Goal: Find specific page/section: Find specific page/section

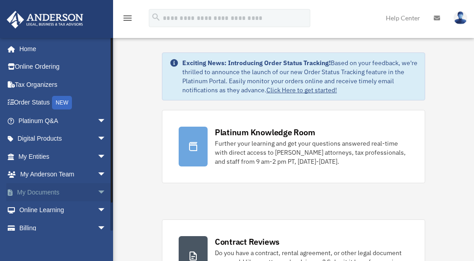
click at [42, 191] on link "My Documents arrow_drop_down" at bounding box center [63, 192] width 114 height 18
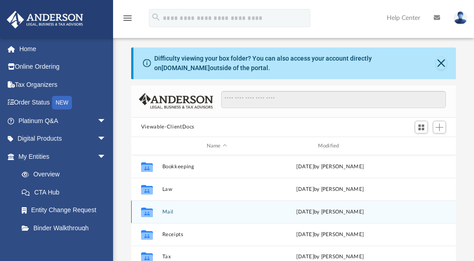
scroll to position [60, 0]
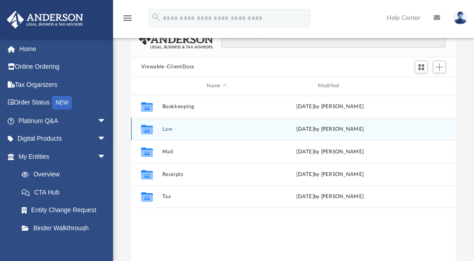
click at [167, 130] on button "Law" at bounding box center [217, 129] width 110 height 6
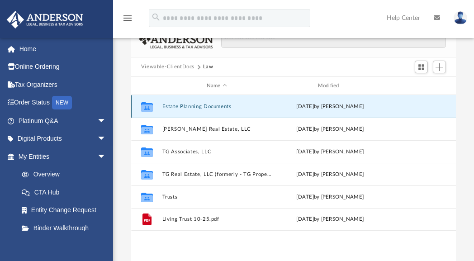
click at [187, 107] on button "Estate Planning Documents" at bounding box center [217, 107] width 110 height 6
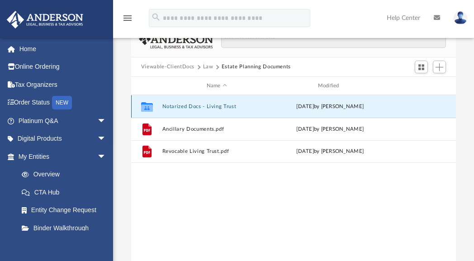
click at [213, 107] on button "Notarized Docs - Living Trust" at bounding box center [217, 107] width 110 height 6
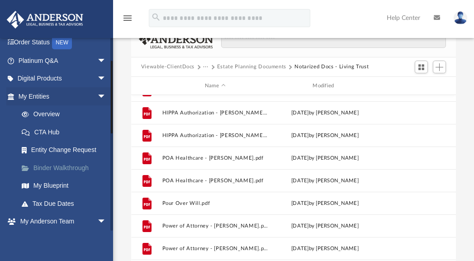
click at [69, 167] on link "Binder Walkthrough" at bounding box center [66, 168] width 107 height 18
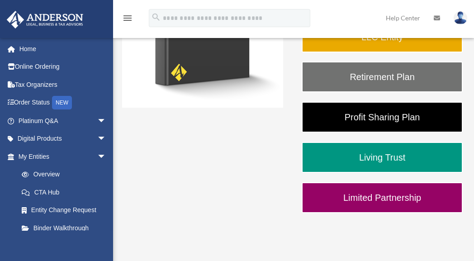
scroll to position [241, 0]
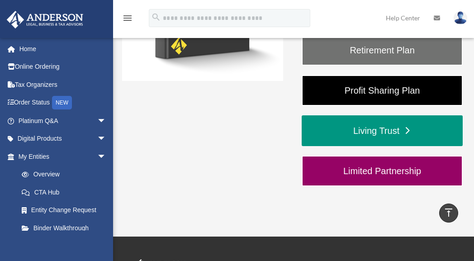
click at [390, 134] on link "Living Trust" at bounding box center [382, 130] width 161 height 31
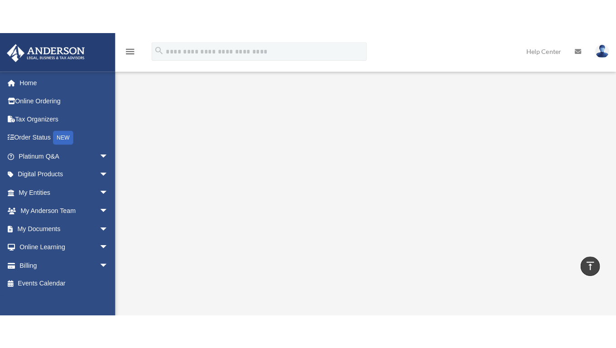
scroll to position [404, 0]
